Goal: Task Accomplishment & Management: Manage account settings

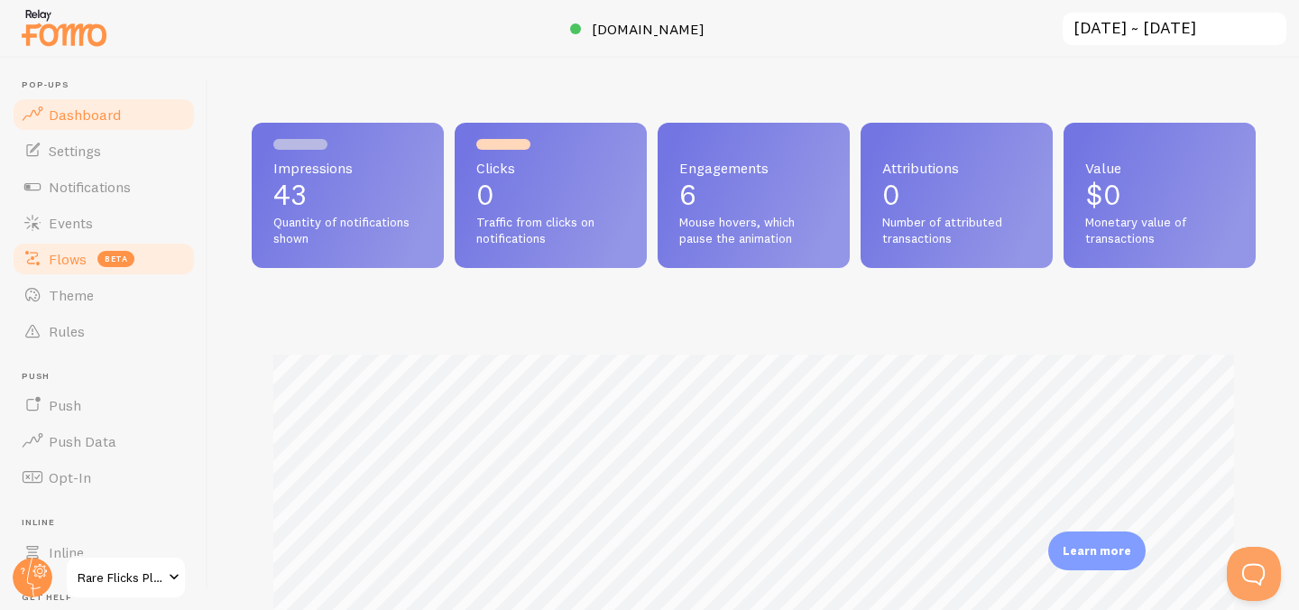
click at [82, 248] on link "Flows beta" at bounding box center [104, 259] width 186 height 36
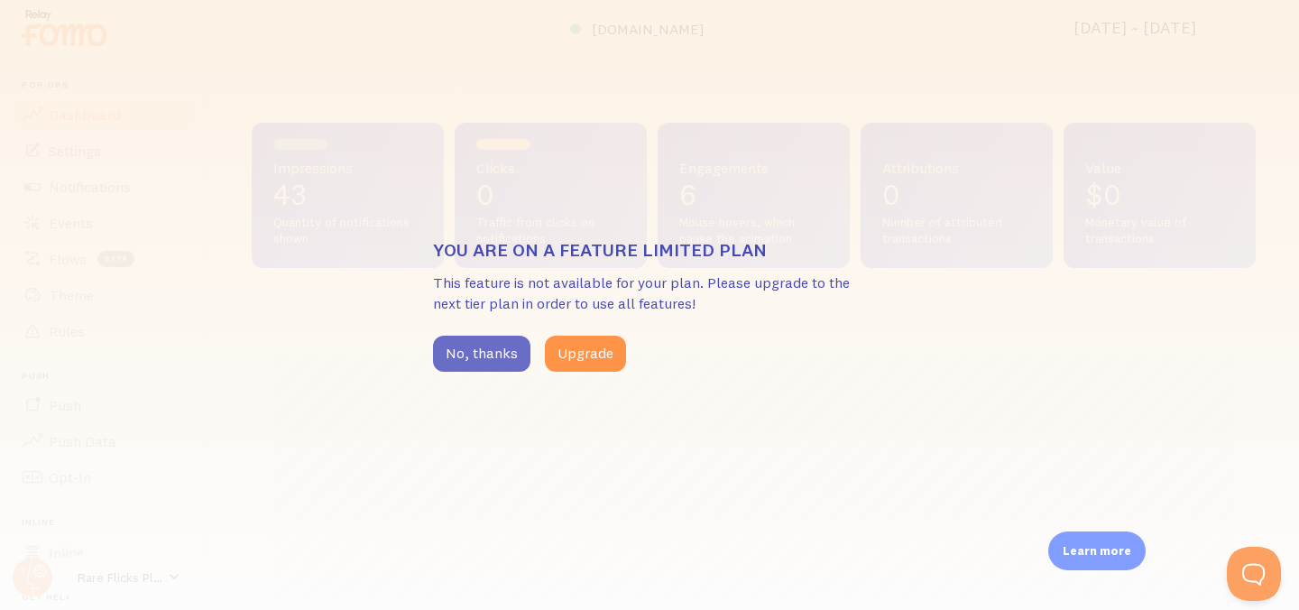
click at [506, 351] on button "No, thanks" at bounding box center [481, 354] width 97 height 36
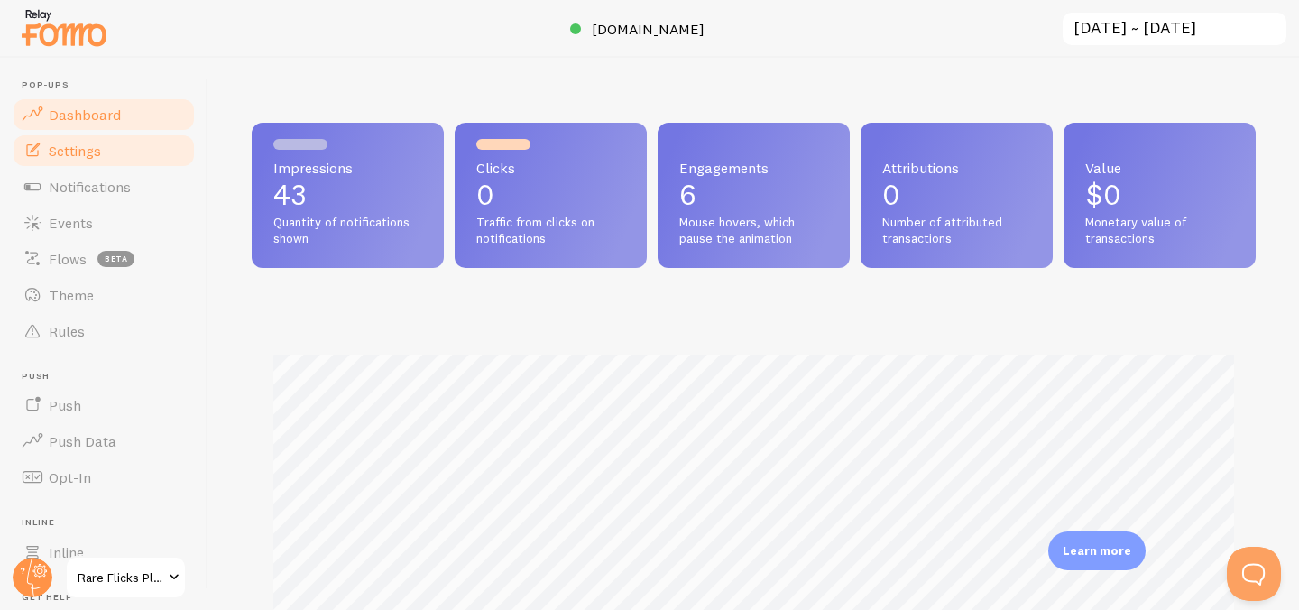
click at [113, 153] on link "Settings" at bounding box center [104, 151] width 186 height 36
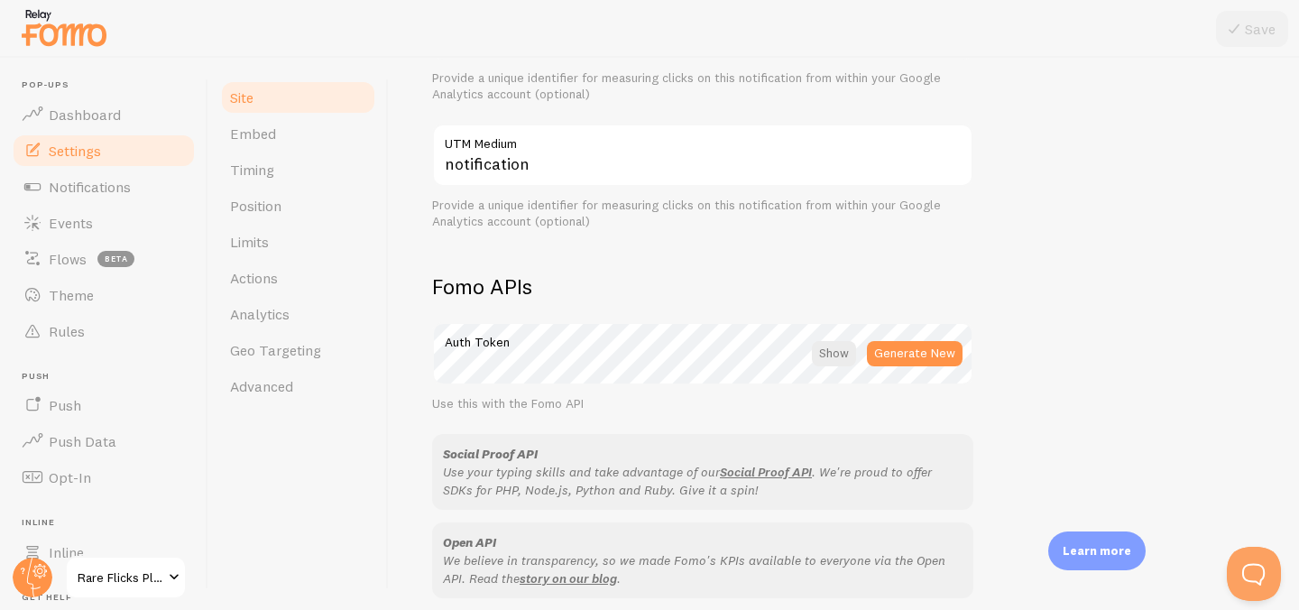
scroll to position [937, 0]
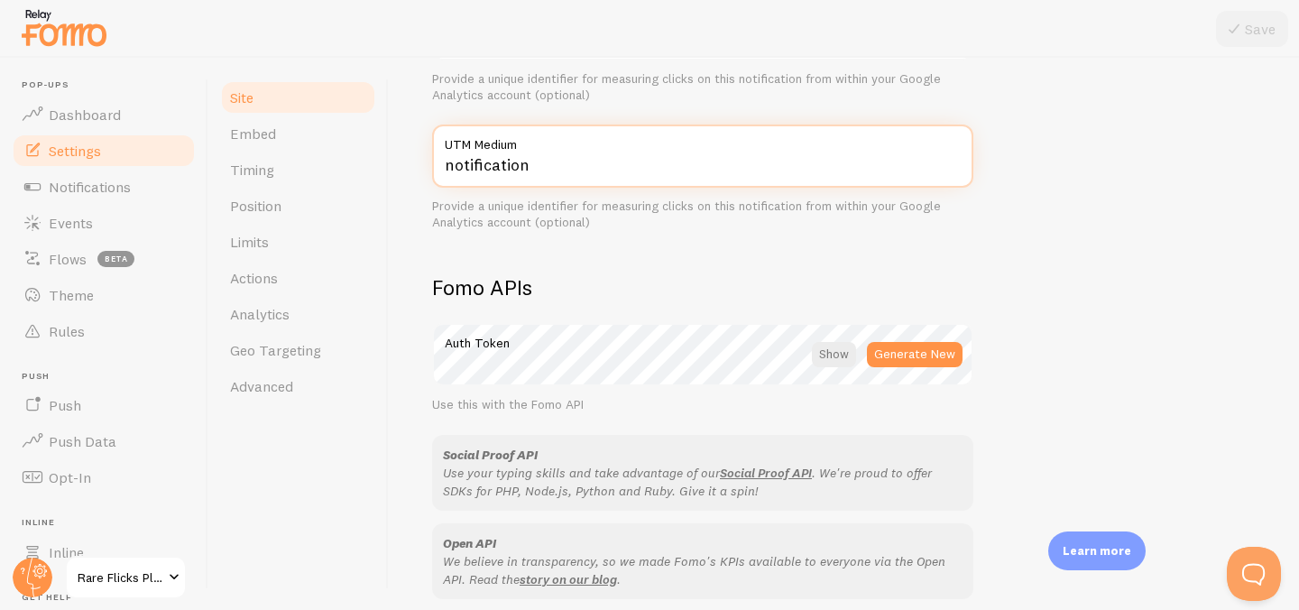
click at [519, 173] on input "notification" at bounding box center [702, 155] width 541 height 63
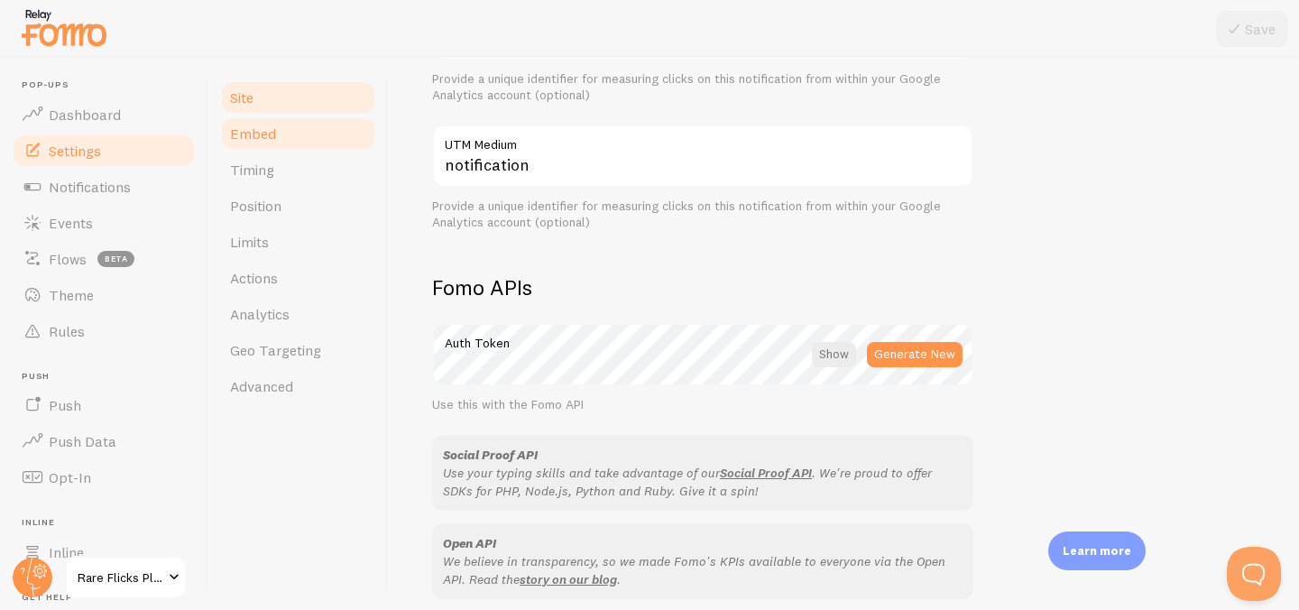
click at [275, 146] on link "Embed" at bounding box center [298, 133] width 158 height 36
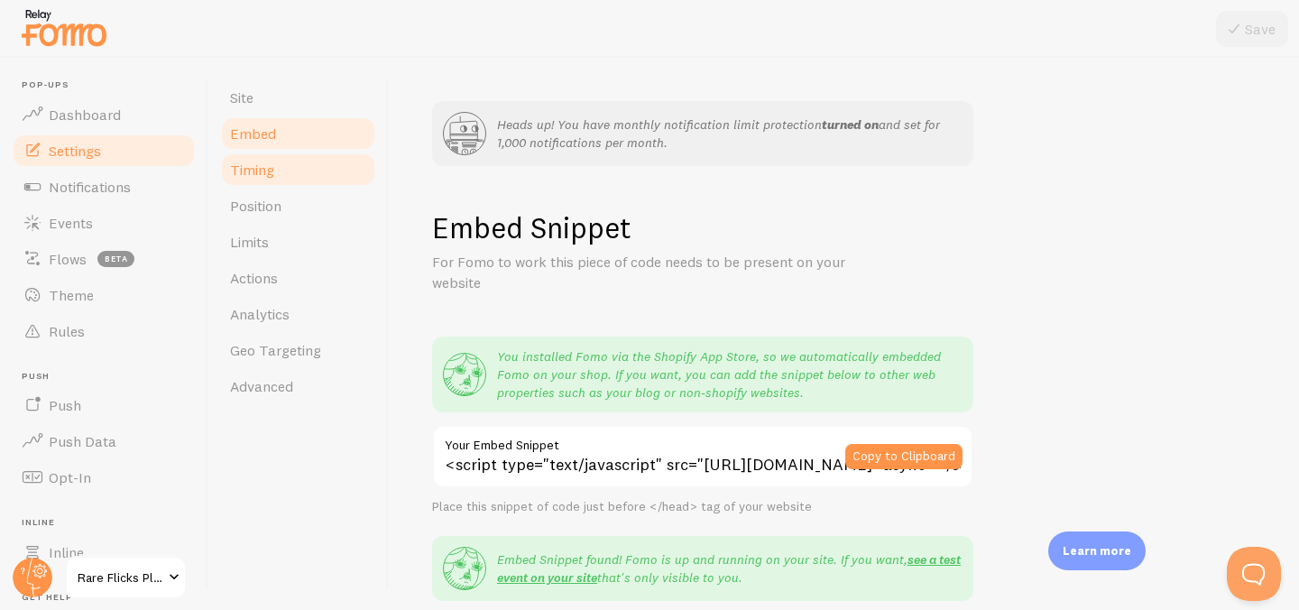
click at [269, 170] on span "Timing" at bounding box center [252, 170] width 44 height 18
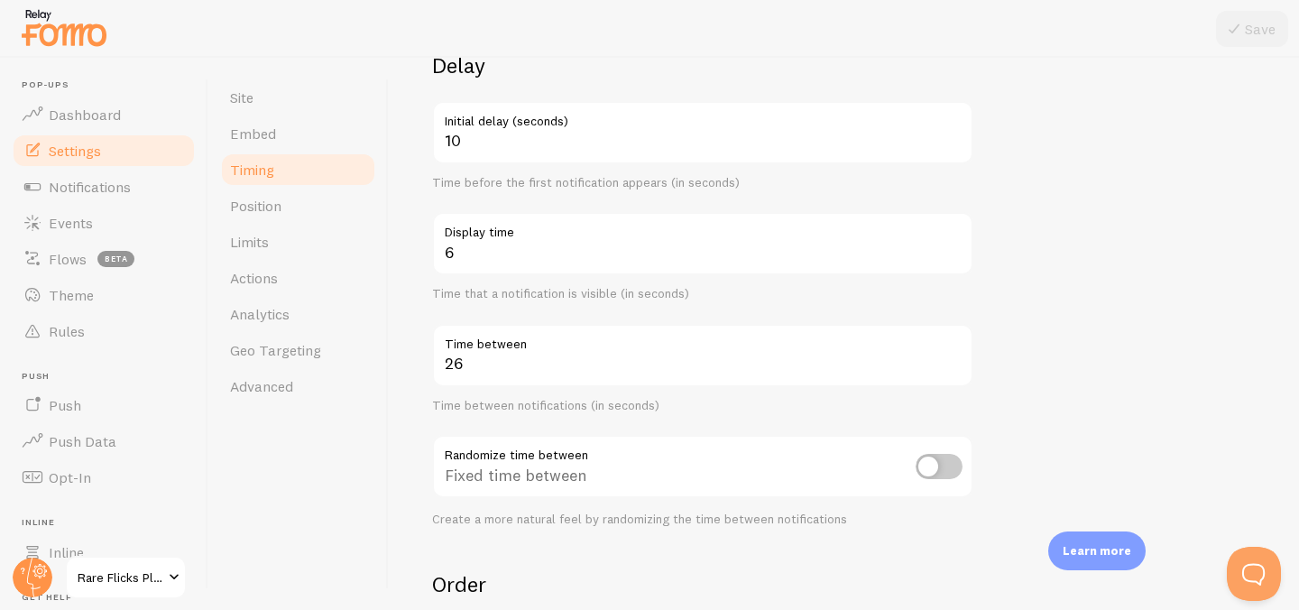
scroll to position [283, 0]
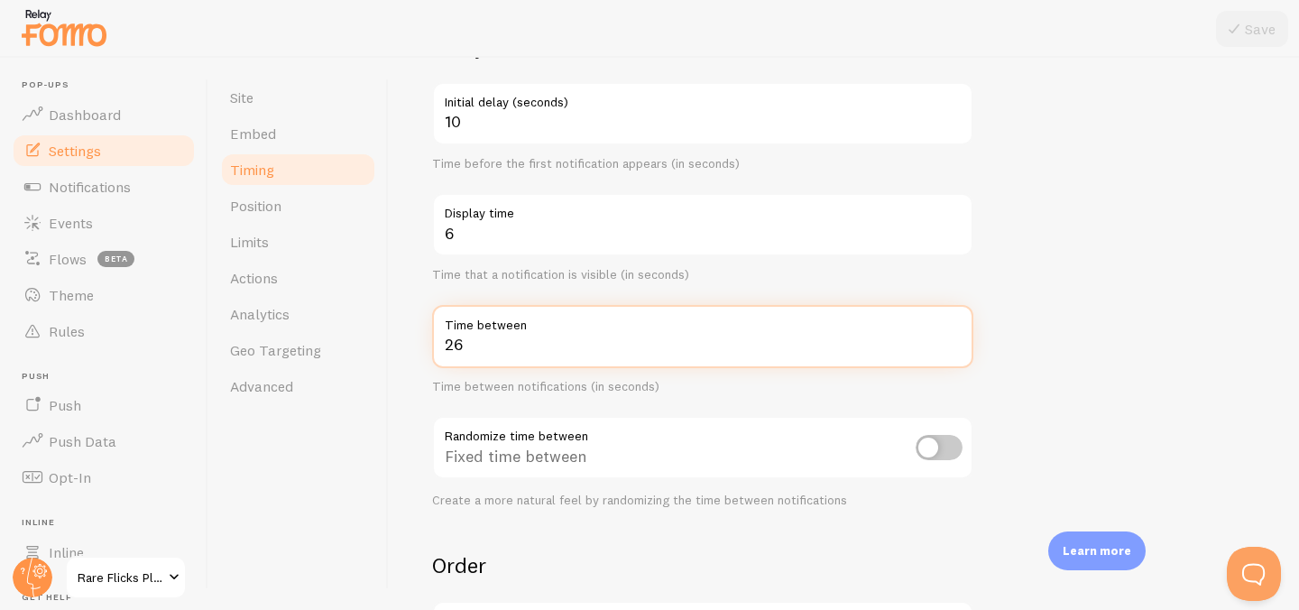
click at [493, 353] on input "26" at bounding box center [702, 336] width 541 height 63
drag, startPoint x: 615, startPoint y: 351, endPoint x: 448, endPoint y: 348, distance: 166.9
click at [448, 348] on input "26" at bounding box center [702, 336] width 541 height 63
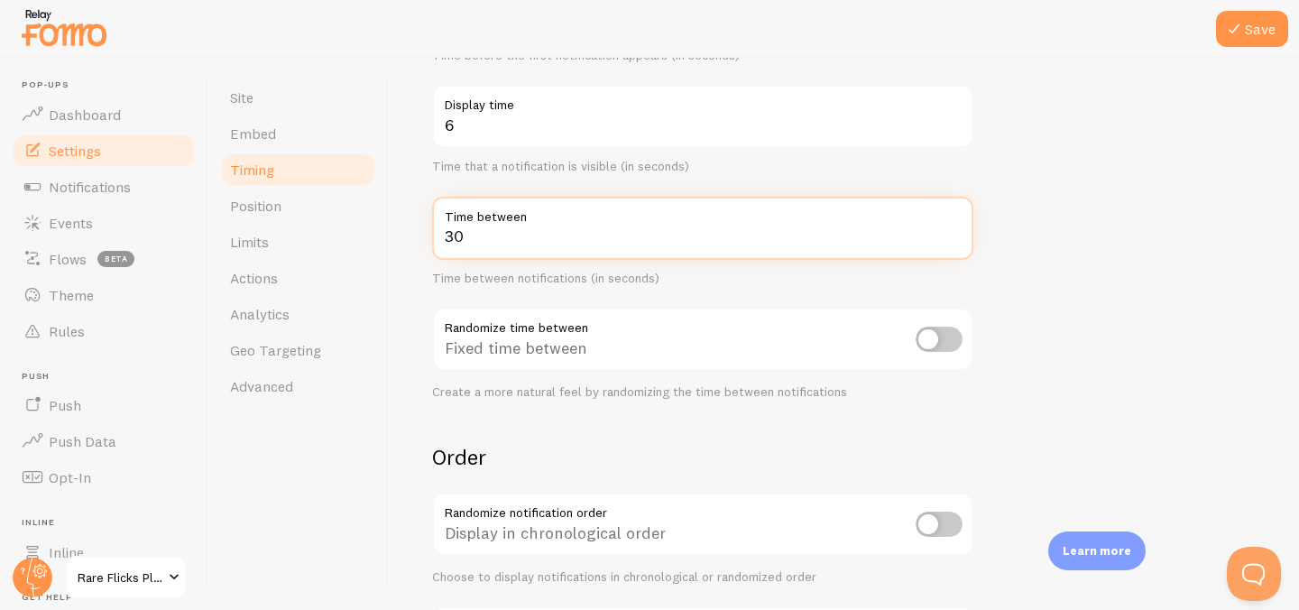
scroll to position [52, 0]
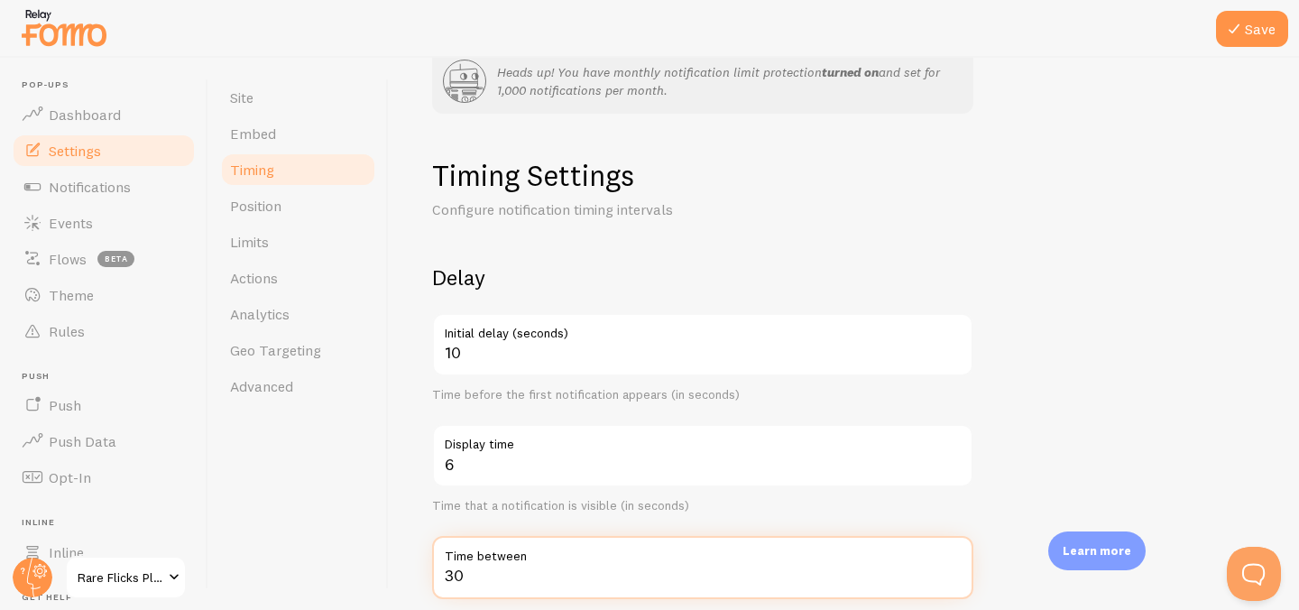
type input "30"
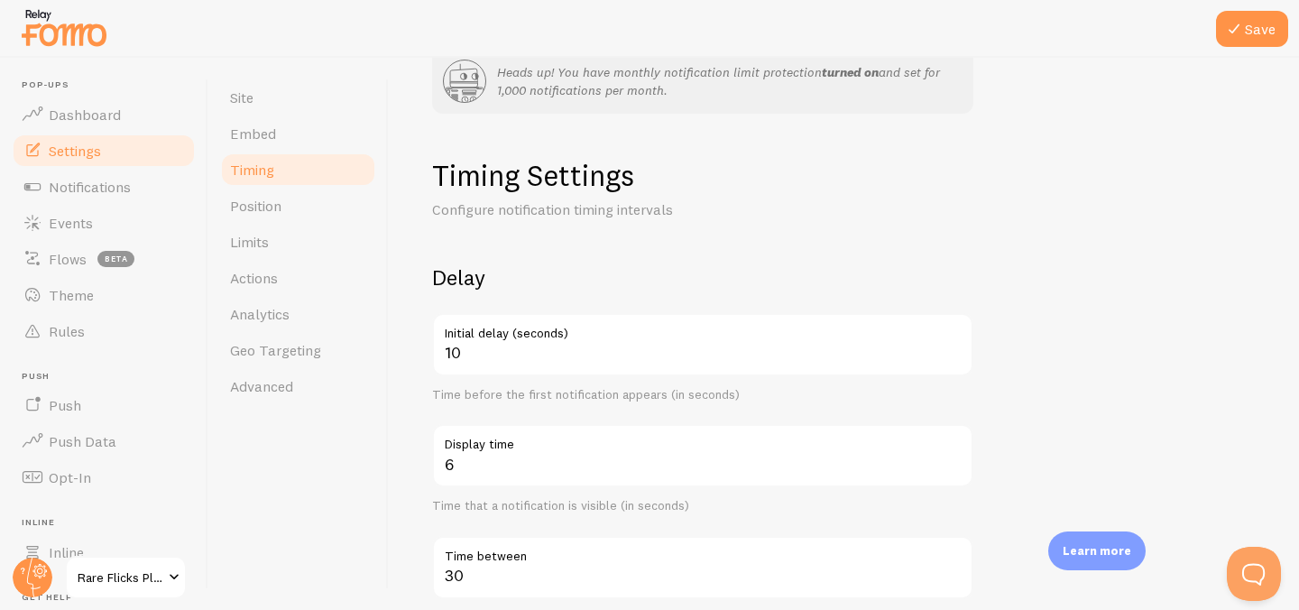
click at [1245, 49] on div at bounding box center [649, 29] width 1299 height 58
click at [1242, 32] on icon at bounding box center [1234, 29] width 22 height 22
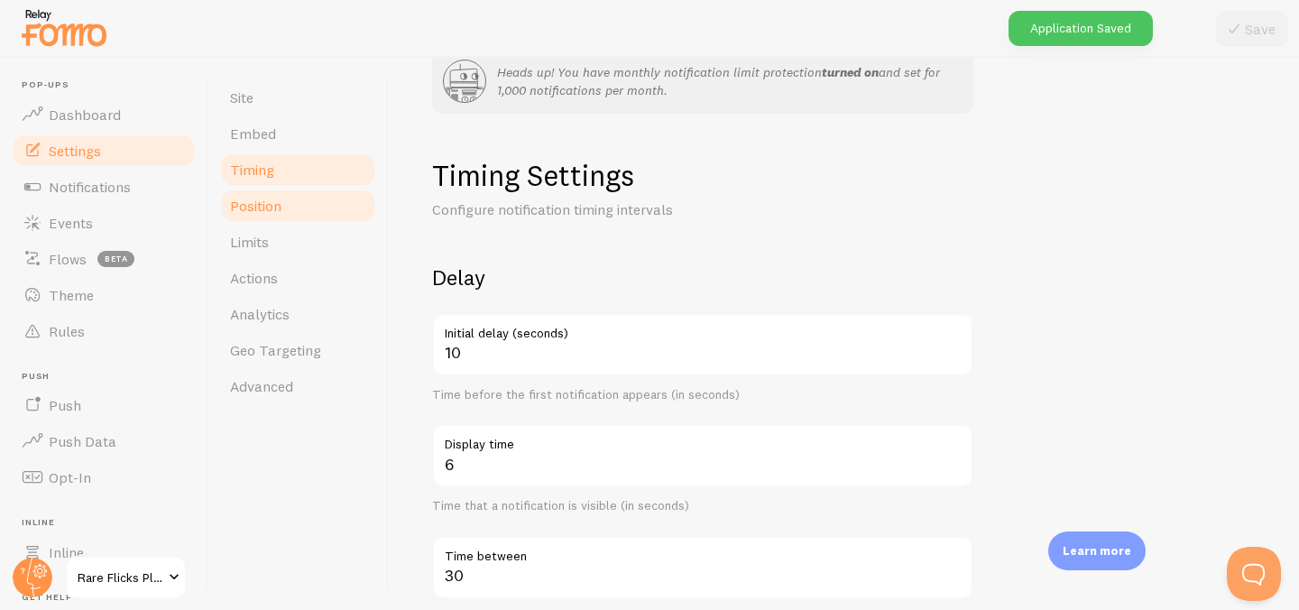
click at [264, 207] on span "Position" at bounding box center [255, 206] width 51 height 18
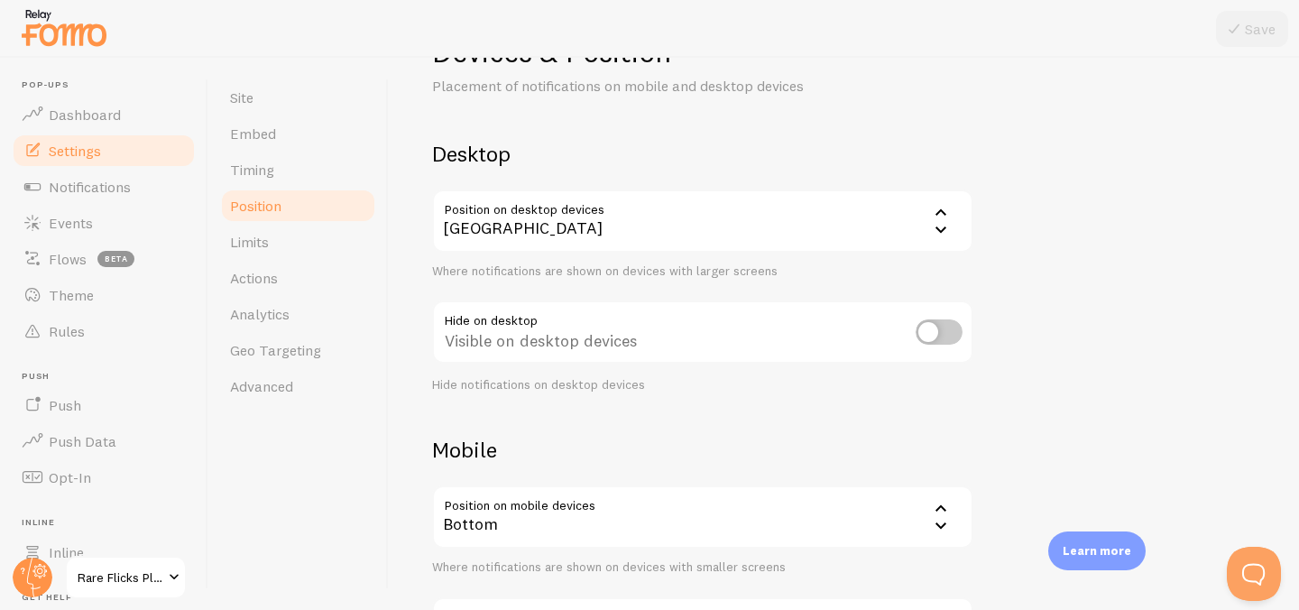
scroll to position [181, 0]
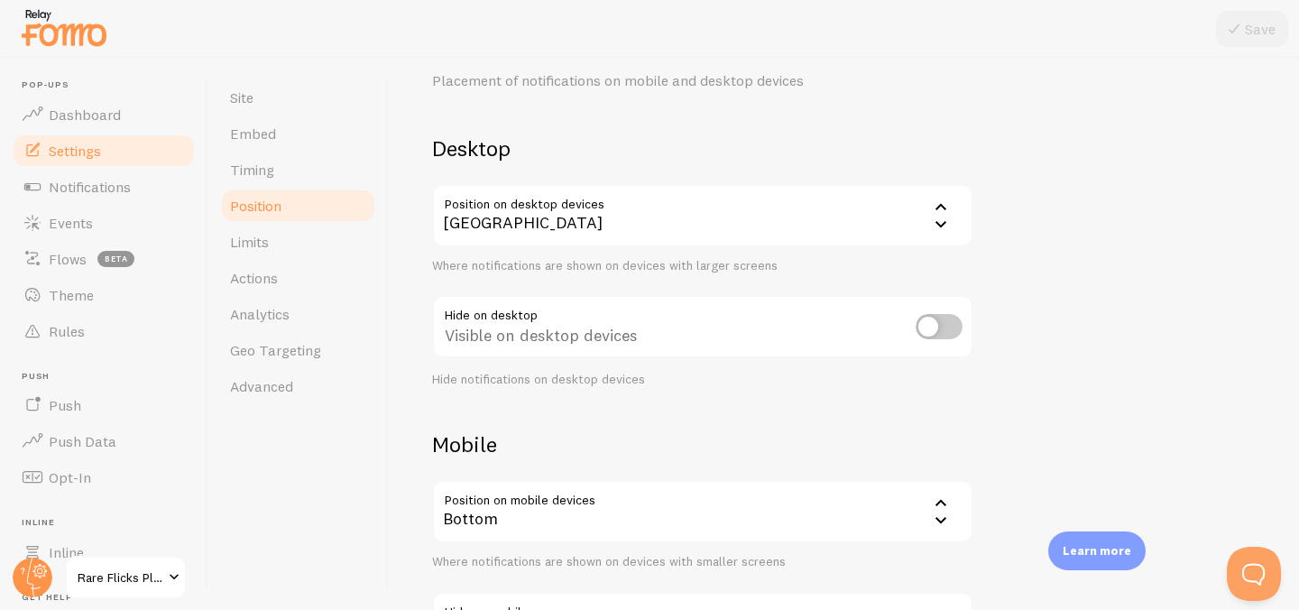
click at [937, 325] on input "checkbox" at bounding box center [939, 326] width 47 height 25
click at [947, 326] on input "checkbox" at bounding box center [939, 326] width 47 height 25
checkbox input "false"
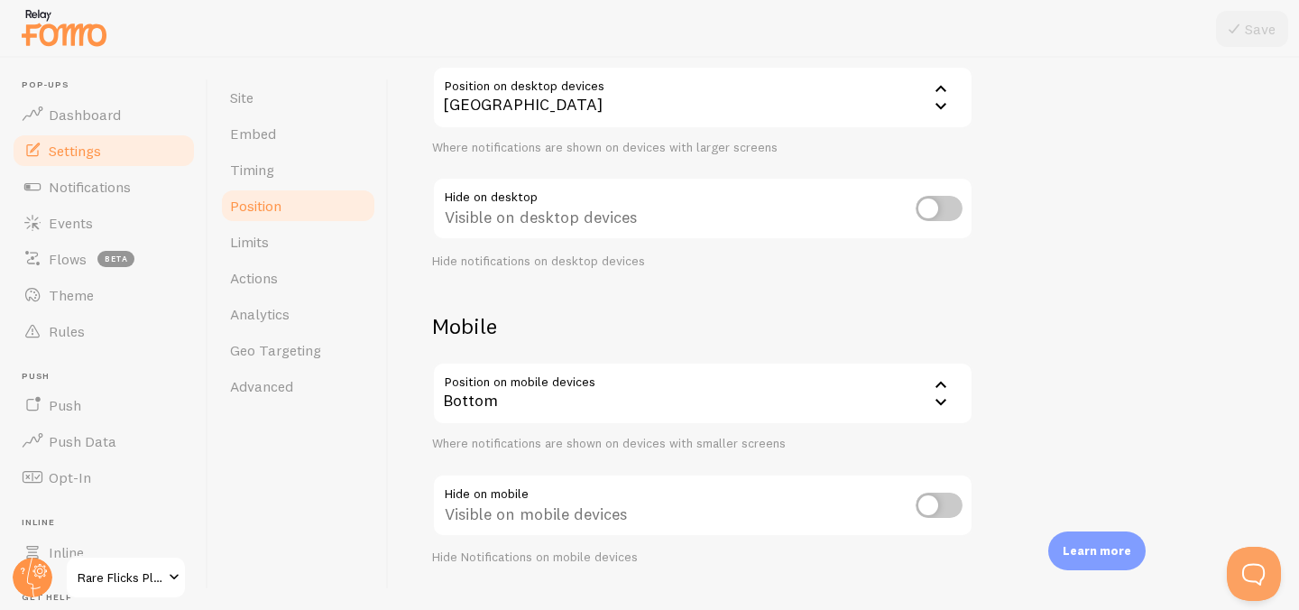
scroll to position [341, 0]
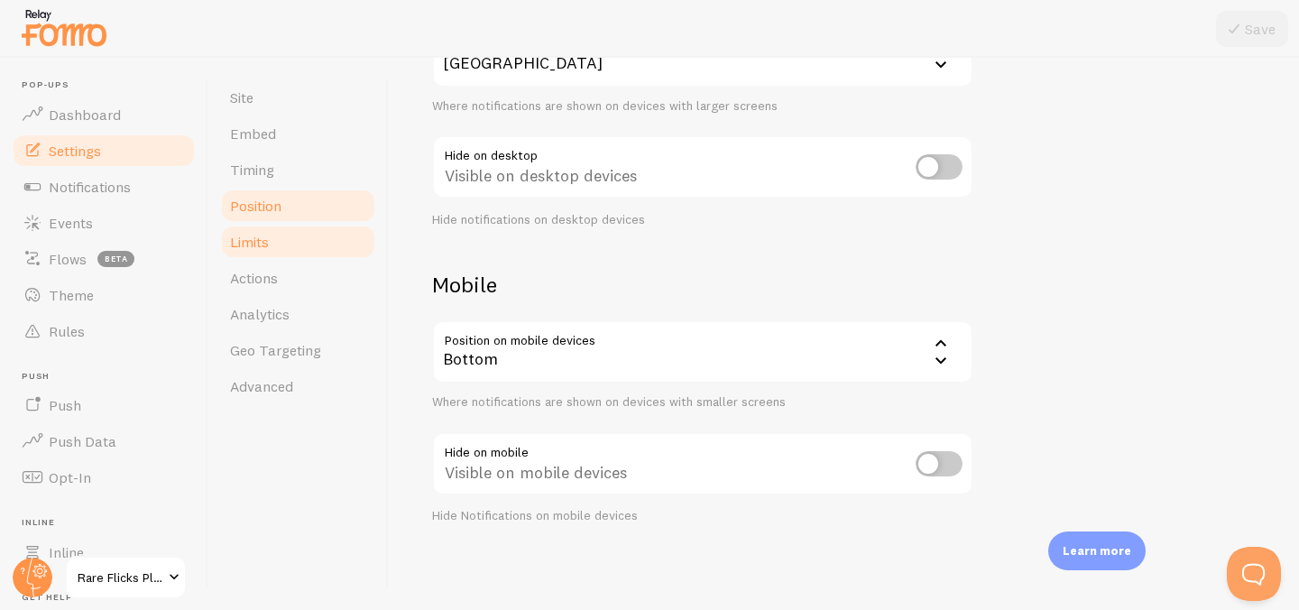
click at [283, 234] on link "Limits" at bounding box center [298, 242] width 158 height 36
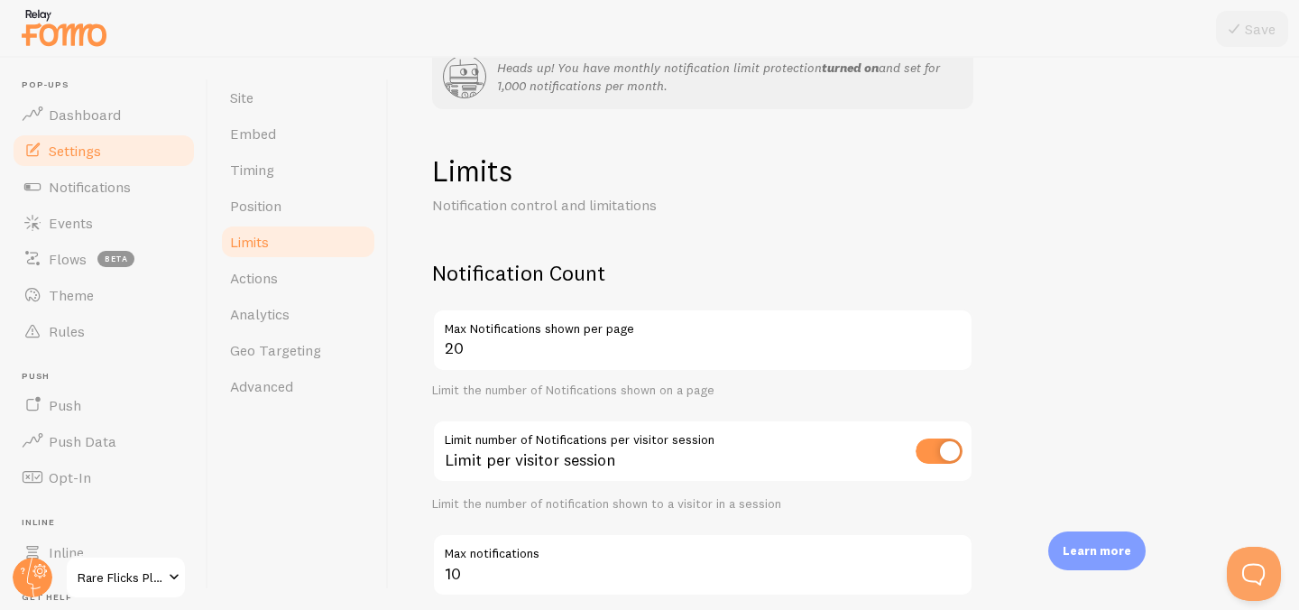
scroll to position [79, 0]
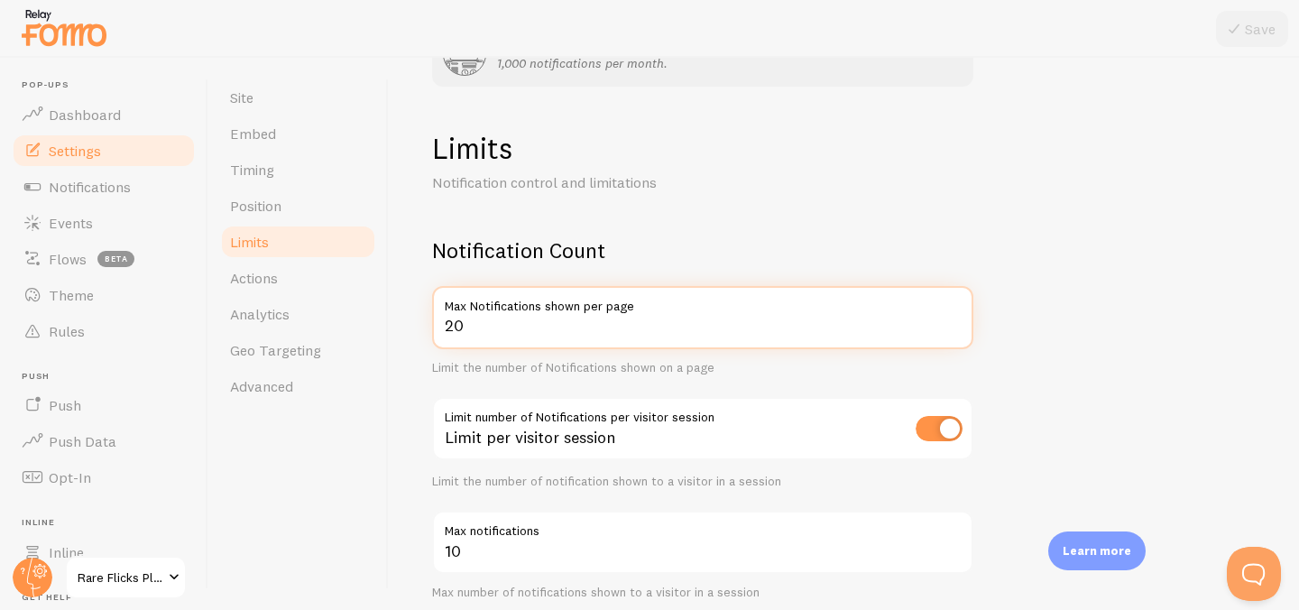
click at [520, 332] on input "20" at bounding box center [702, 317] width 541 height 63
drag, startPoint x: 524, startPoint y: 335, endPoint x: 429, endPoint y: 330, distance: 94.8
click at [429, 330] on div "Heads up! You have monthly notification limit protection turned on and set for …" at bounding box center [844, 334] width 910 height 552
type input "1"
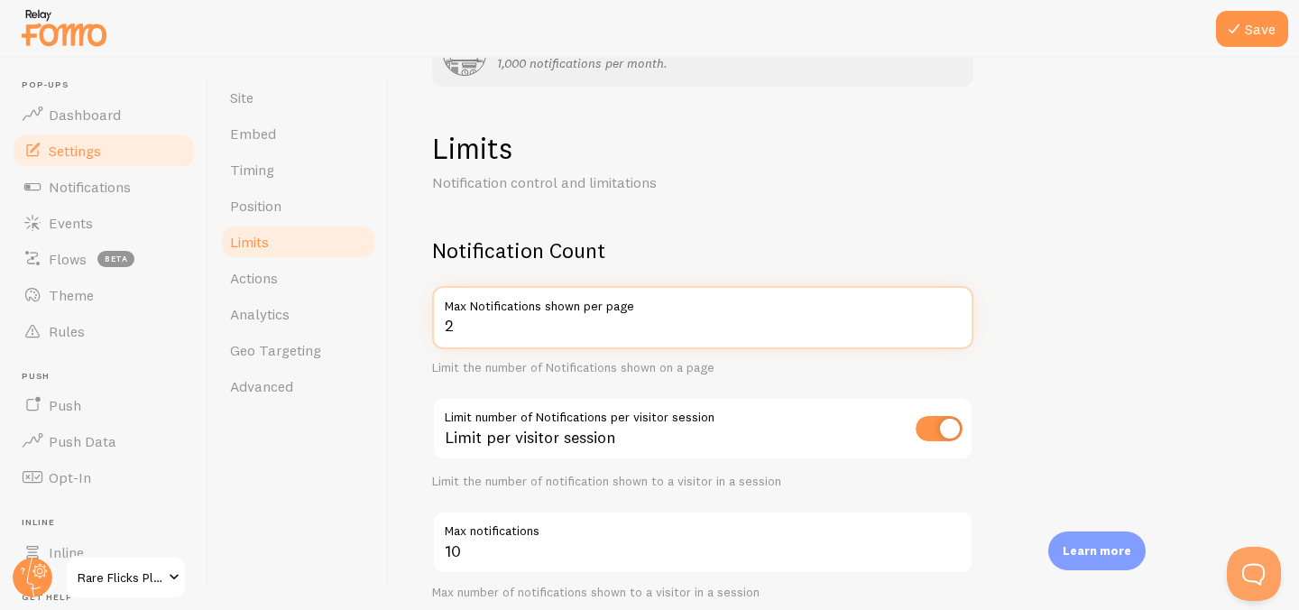
type input "20"
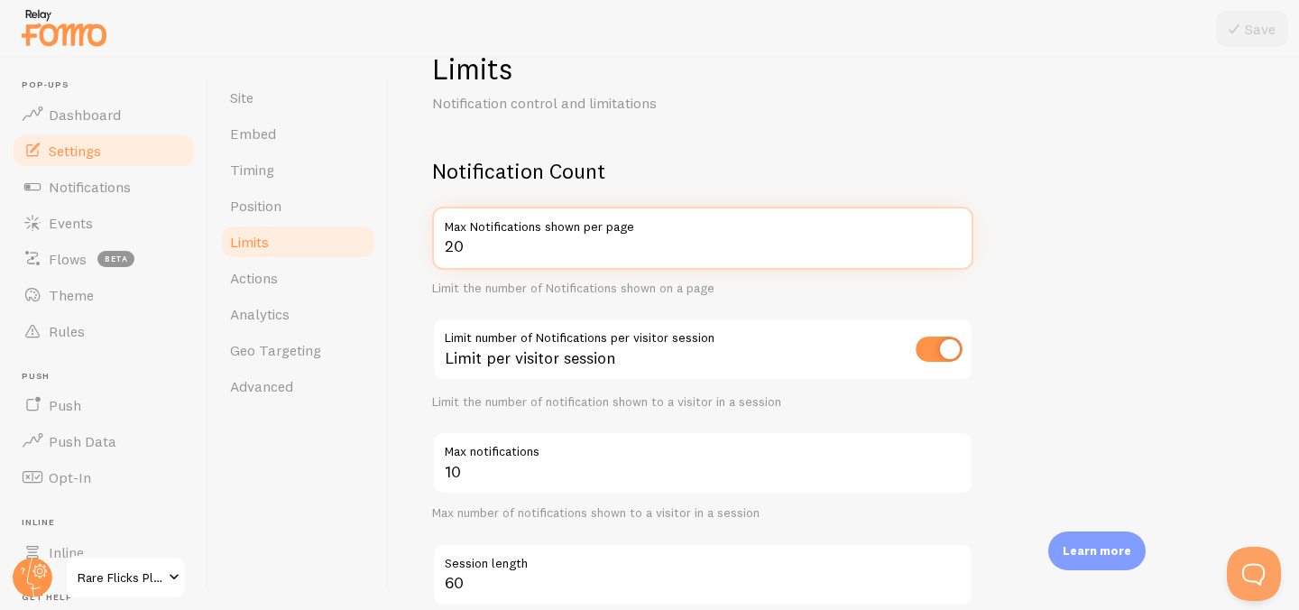
scroll to position [0, 0]
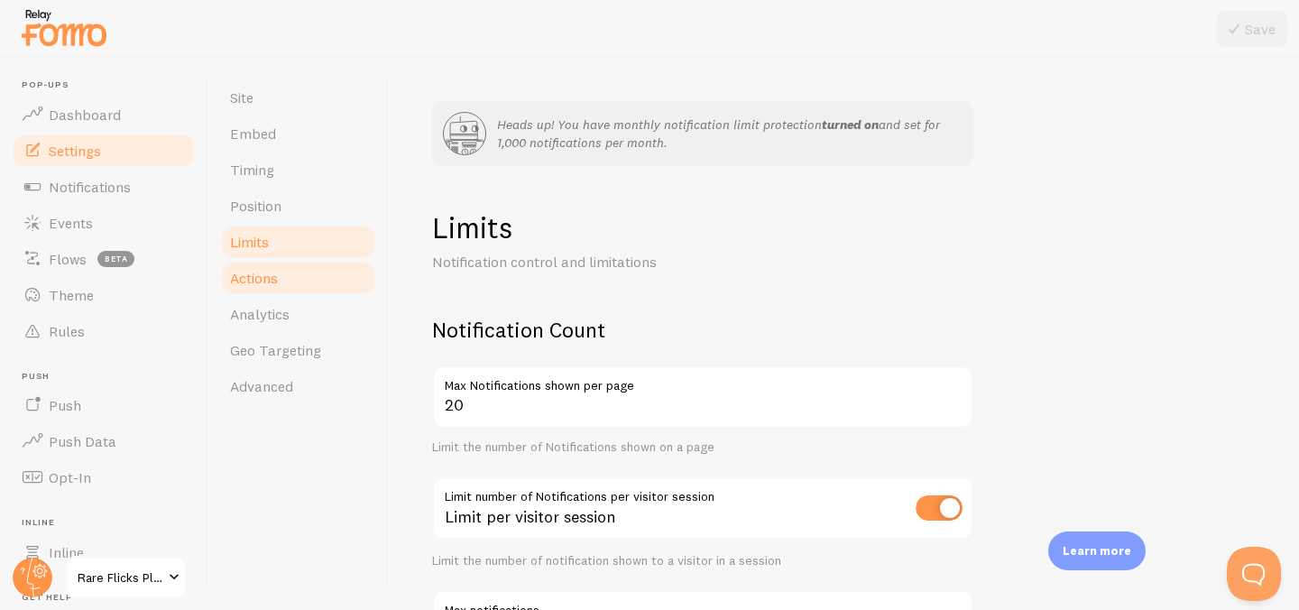
click at [263, 282] on span "Actions" at bounding box center [254, 278] width 48 height 18
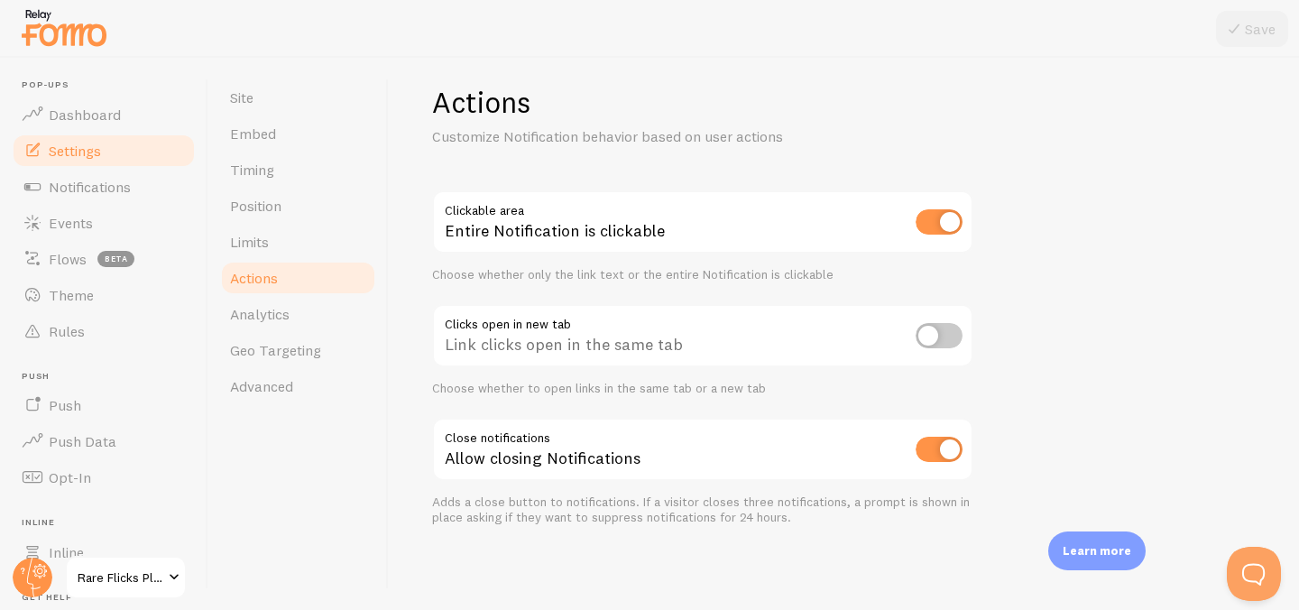
scroll to position [127, 0]
click at [276, 306] on span "Analytics" at bounding box center [260, 314] width 60 height 18
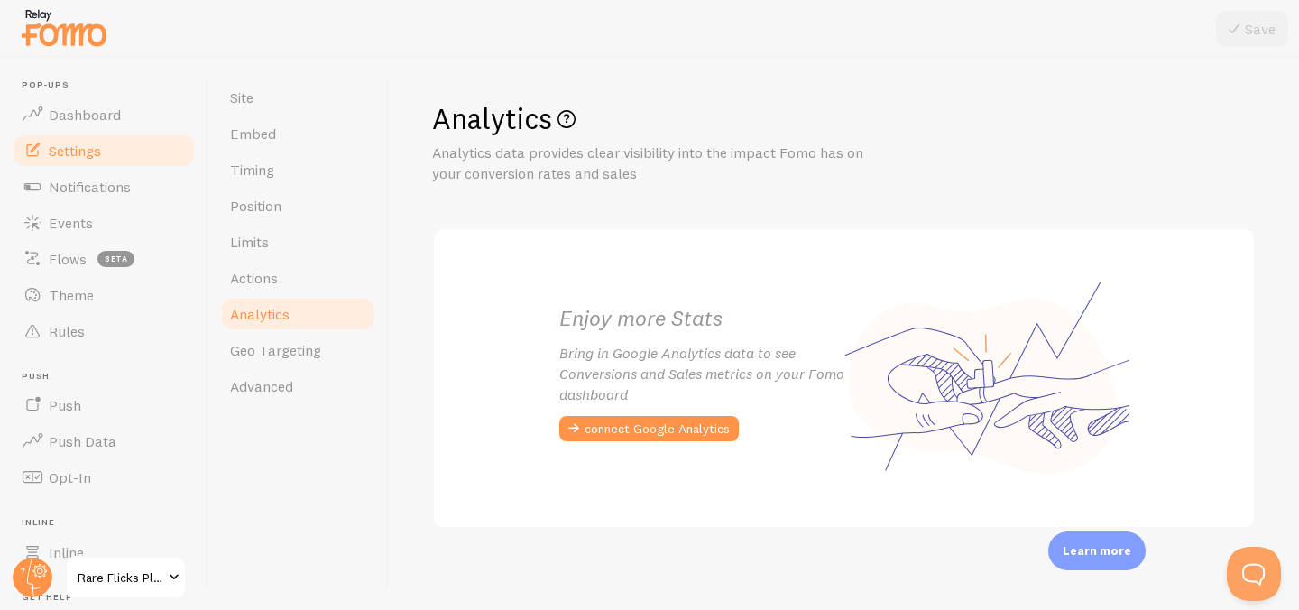
scroll to position [115, 0]
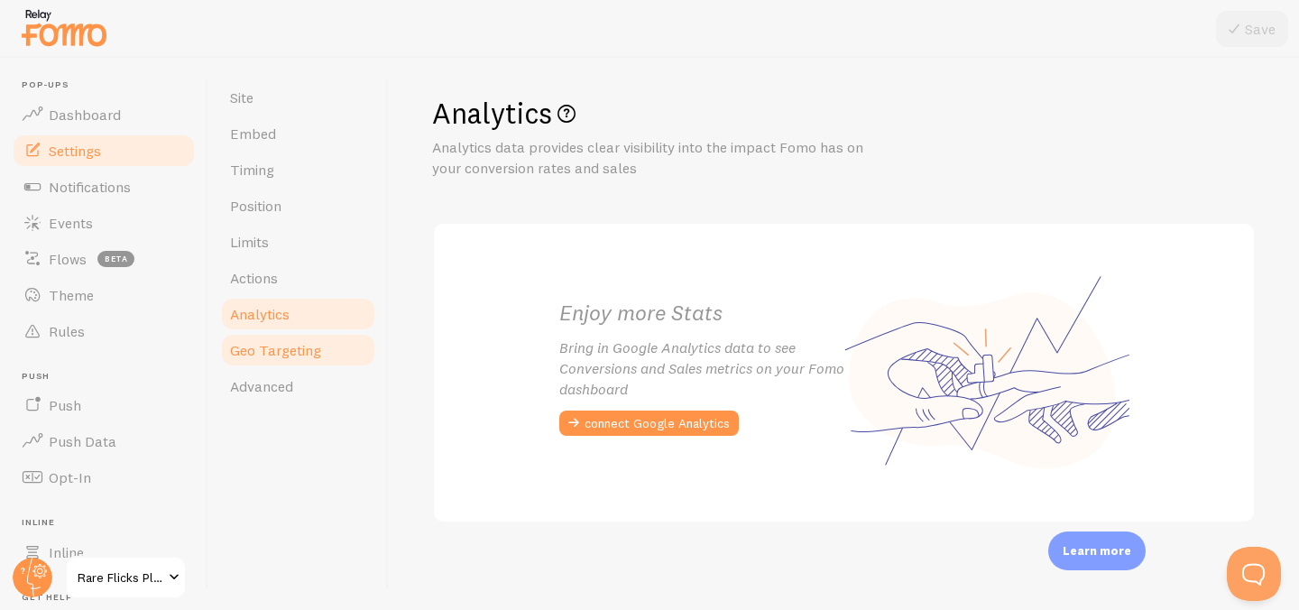
click at [305, 345] on span "Geo Targeting" at bounding box center [275, 350] width 91 height 18
